Goal: Task Accomplishment & Management: Manage account settings

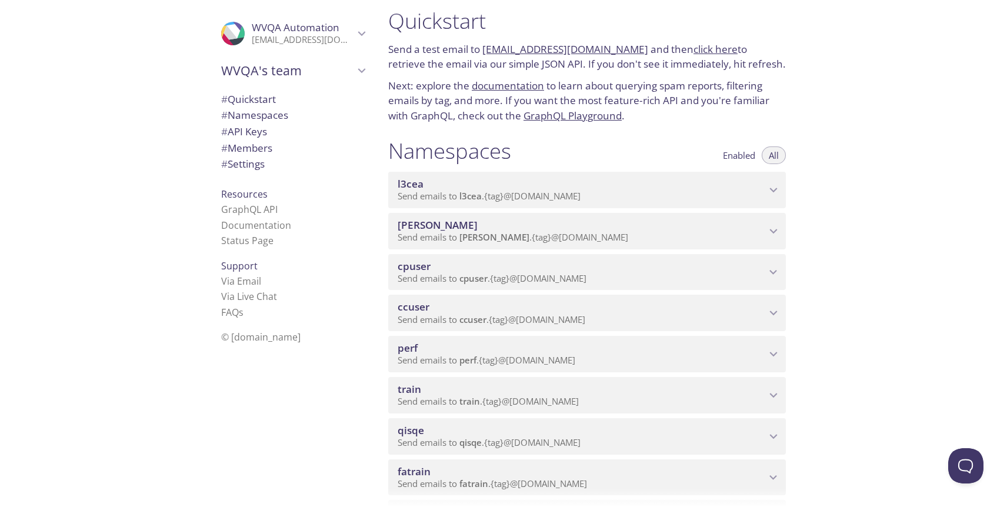
scroll to position [12, 0]
click at [839, 248] on div "Quickstart Send a test email to [EMAIL_ADDRESS][DOMAIN_NAME] and then click her…" at bounding box center [693, 253] width 628 height 507
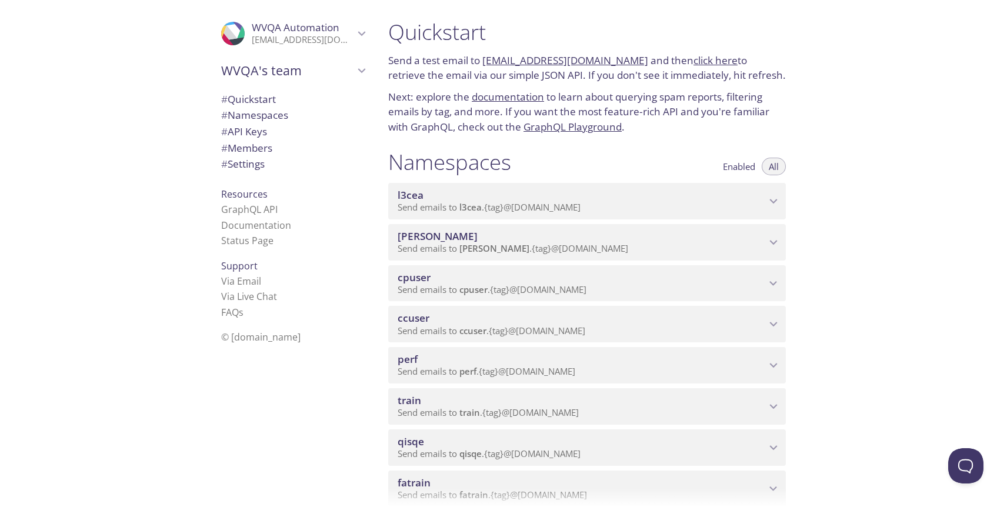
drag, startPoint x: 348, startPoint y: 343, endPoint x: 309, endPoint y: 351, distance: 39.1
click at [309, 351] on div ".cls-1 { fill: #6d5ca8; } .cls-2 { fill: #3fc191; } .cls-3 { fill: #3b4752; } .…" at bounding box center [290, 253] width 177 height 507
click at [308, 351] on div ".cls-1 { fill: #6d5ca8; } .cls-2 { fill: #3fc191; } .cls-3 { fill: #3b4752; } .…" at bounding box center [290, 253] width 177 height 507
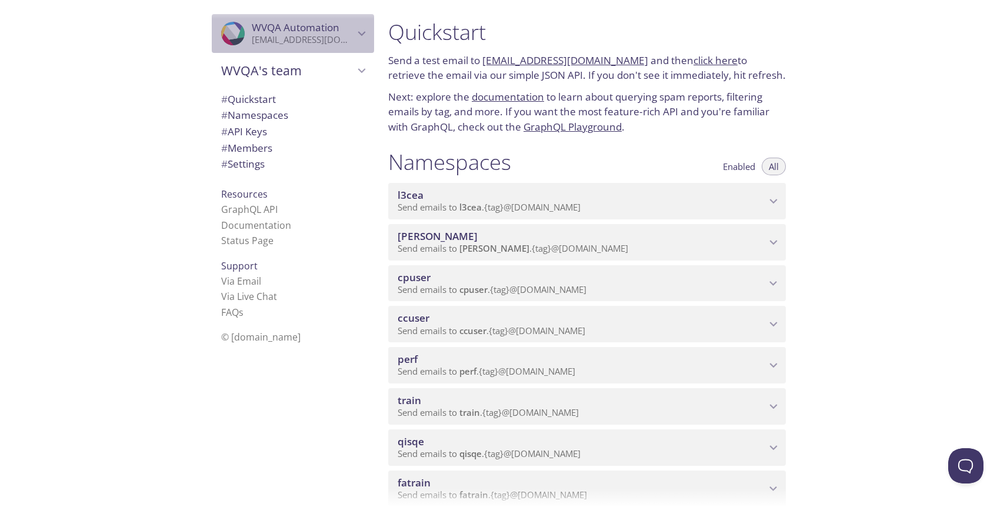
click at [362, 35] on icon "WVQA Automation" at bounding box center [361, 33] width 15 height 15
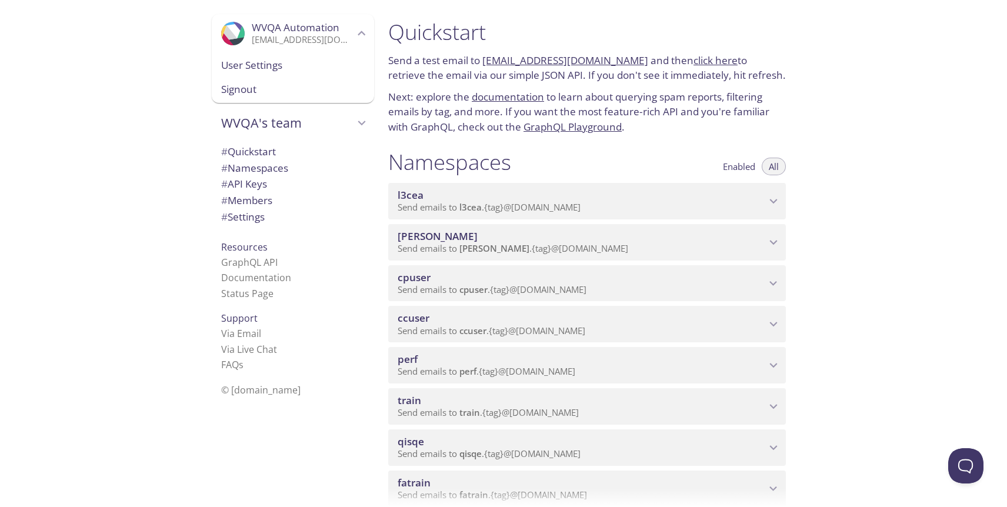
click at [281, 67] on span "User Settings" at bounding box center [293, 65] width 144 height 15
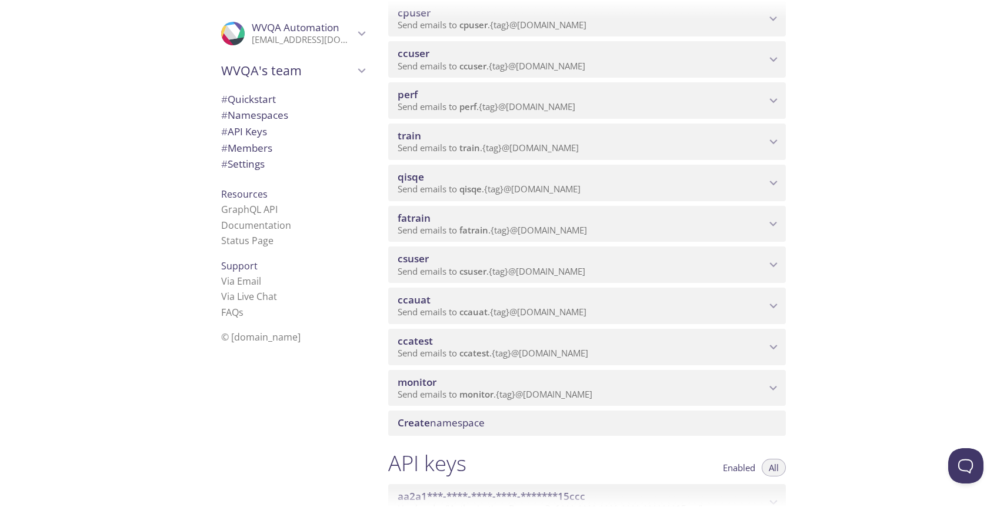
scroll to position [269, 0]
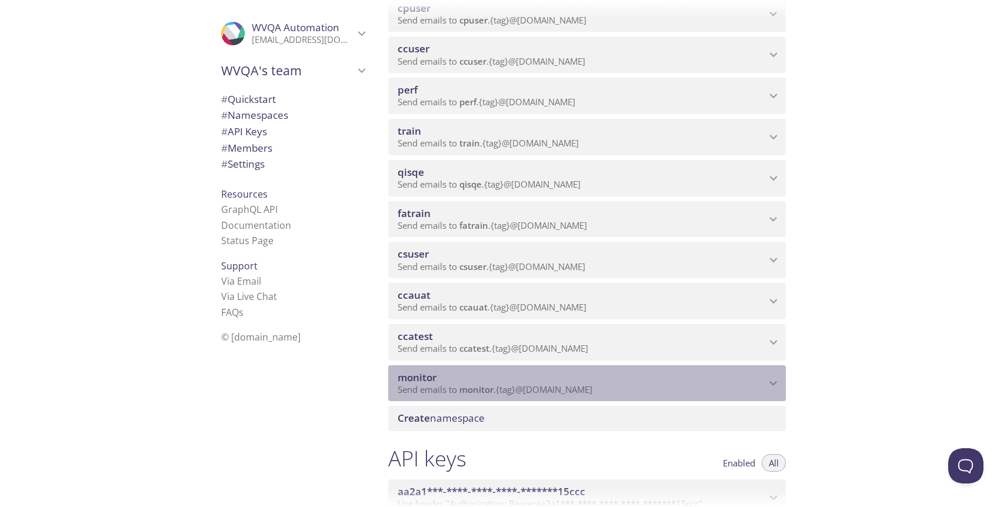
drag, startPoint x: 611, startPoint y: 390, endPoint x: 542, endPoint y: 390, distance: 69.4
click at [542, 390] on p "Send emails to monitor . {tag} @[DOMAIN_NAME]" at bounding box center [582, 390] width 368 height 12
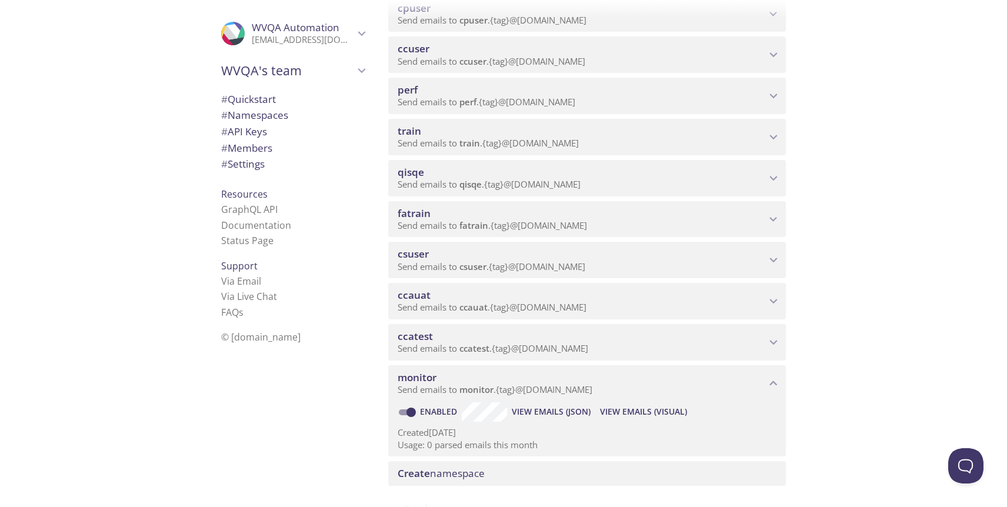
click at [535, 392] on span "Send emails to monitor . {tag} @[DOMAIN_NAME]" at bounding box center [495, 390] width 195 height 12
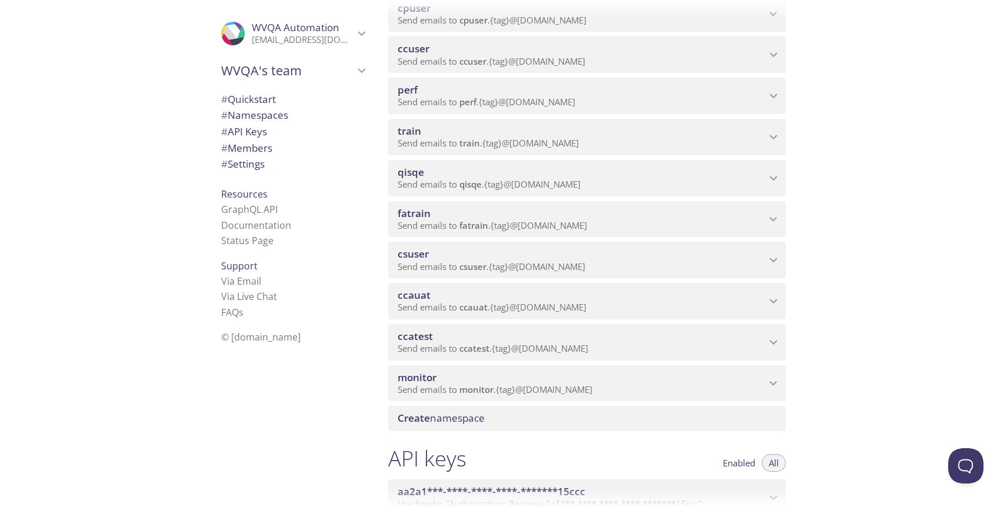
click at [123, 375] on div ".cls-1 { fill: #6d5ca8; } .cls-2 { fill: #3fc191; } .cls-3 { fill: #3b4752; } .…" at bounding box center [189, 253] width 379 height 507
